Goal: Entertainment & Leisure: Consume media (video, audio)

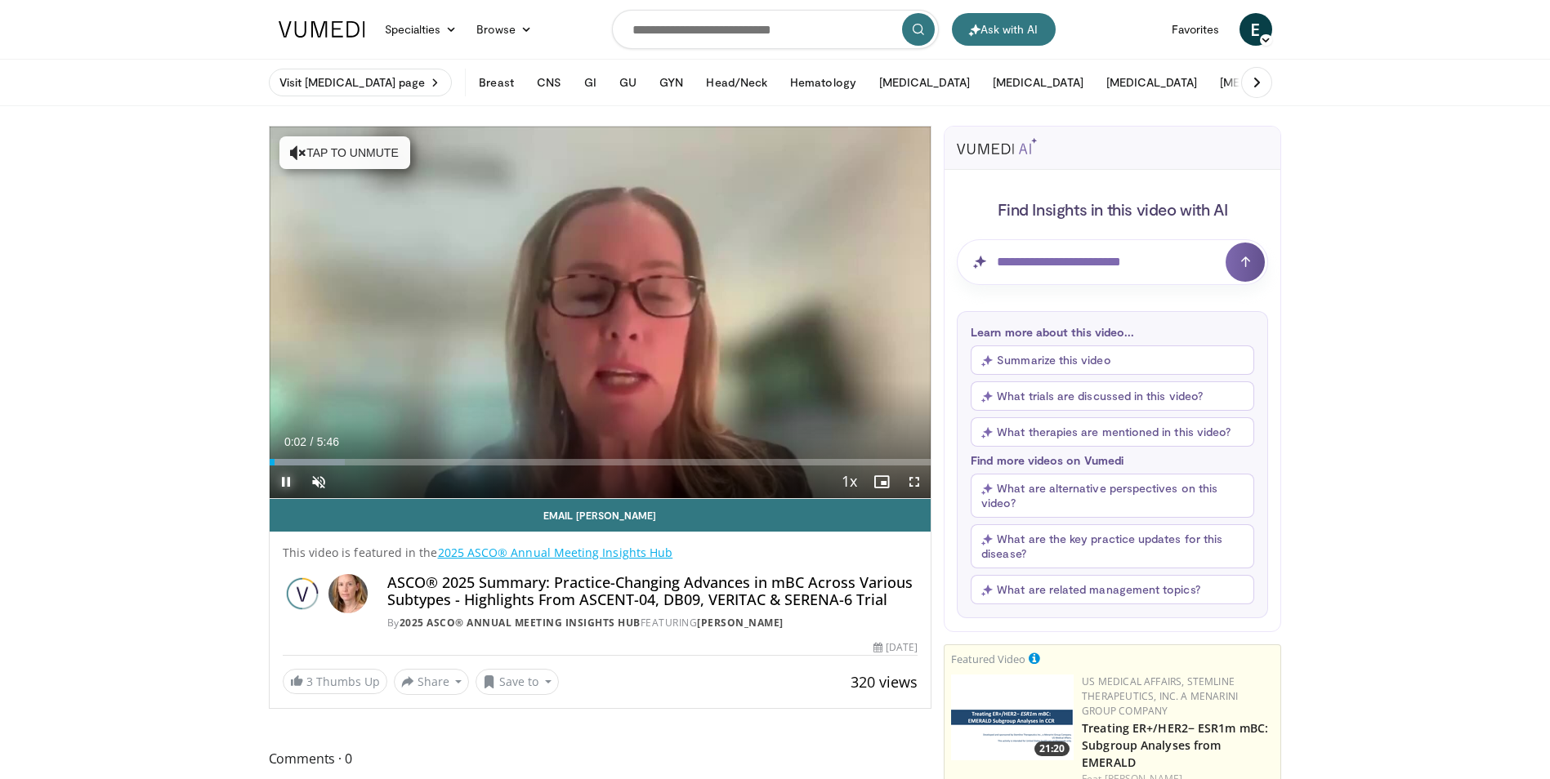
click at [282, 480] on span "Video Player" at bounding box center [286, 482] width 33 height 33
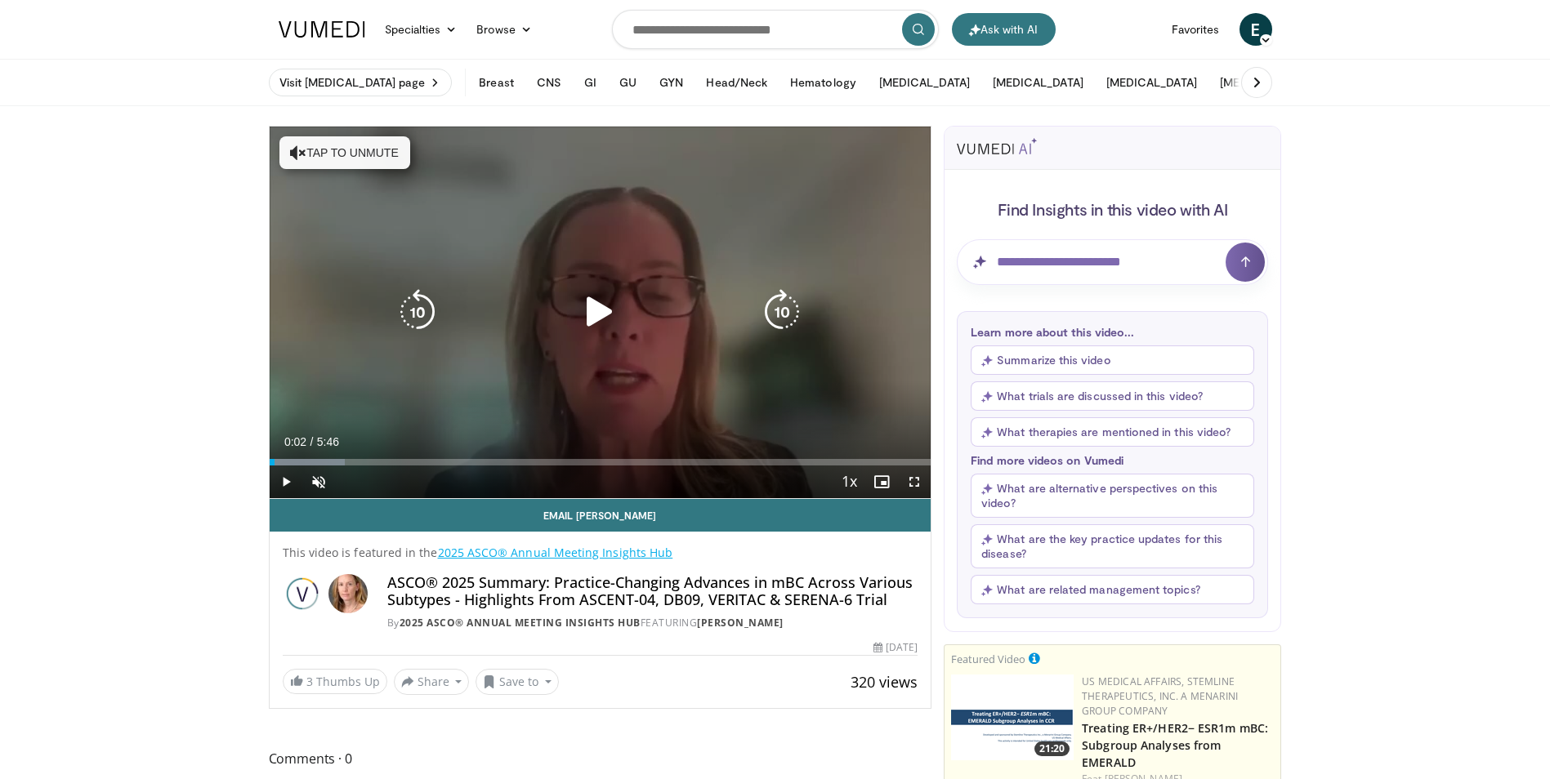
click at [337, 149] on button "Tap to unmute" at bounding box center [344, 152] width 131 height 33
